Goal: Task Accomplishment & Management: Manage account settings

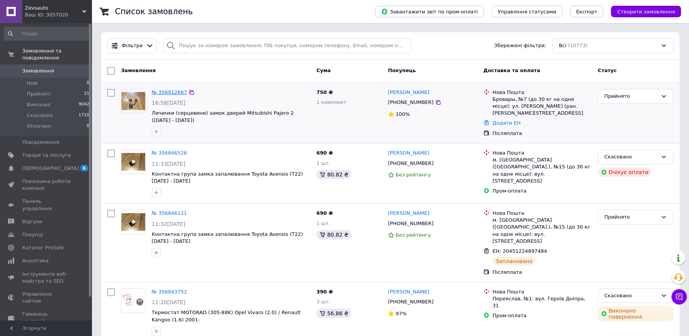
click at [166, 93] on link "№ 356912667" at bounding box center [169, 92] width 35 height 6
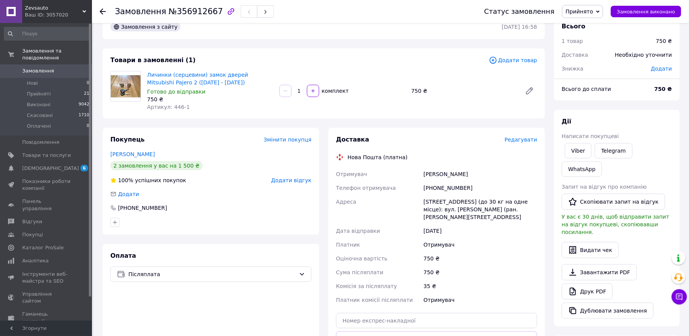
scroll to position [20, 0]
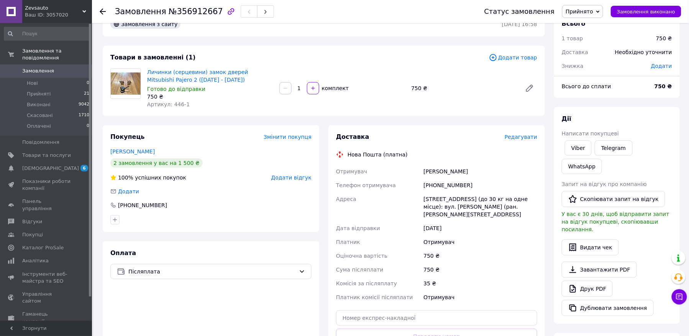
click at [31, 67] on span "Замовлення" at bounding box center [38, 70] width 32 height 7
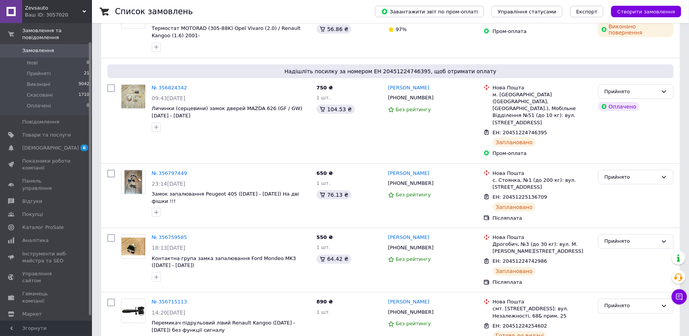
scroll to position [289, 0]
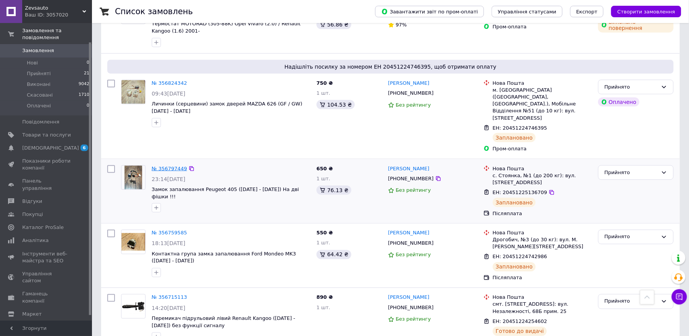
click at [178, 166] on link "№ 356797449" at bounding box center [169, 169] width 35 height 6
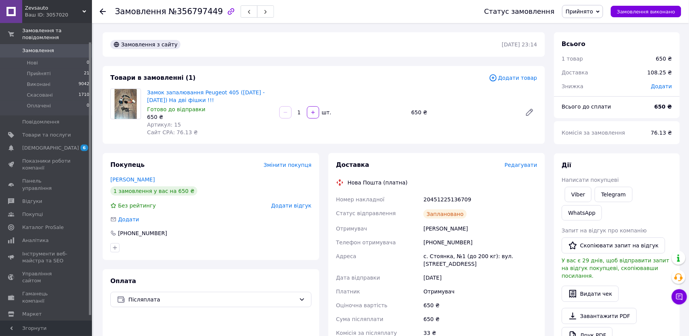
click at [34, 47] on span "Замовлення" at bounding box center [38, 50] width 32 height 7
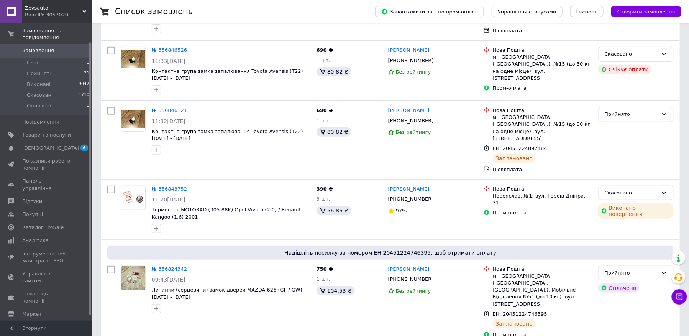
scroll to position [89, 0]
